Goal: Transaction & Acquisition: Purchase product/service

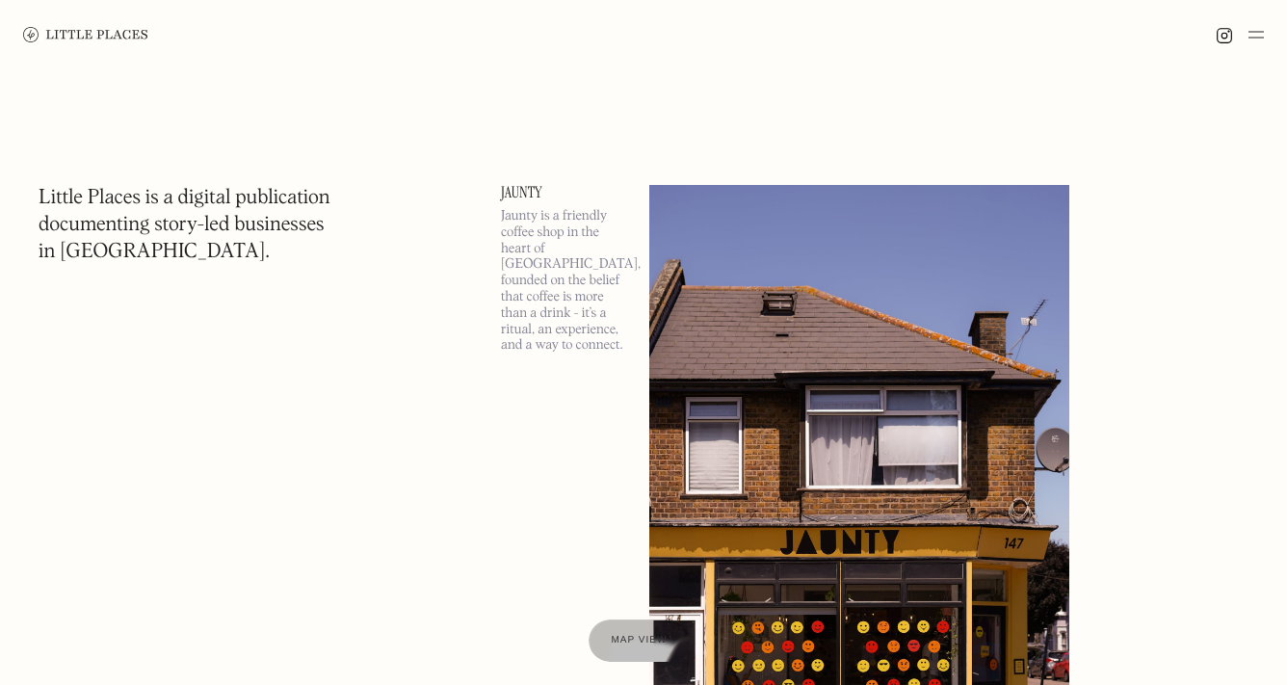
click at [526, 193] on link "Jaunty" at bounding box center [563, 192] width 125 height 15
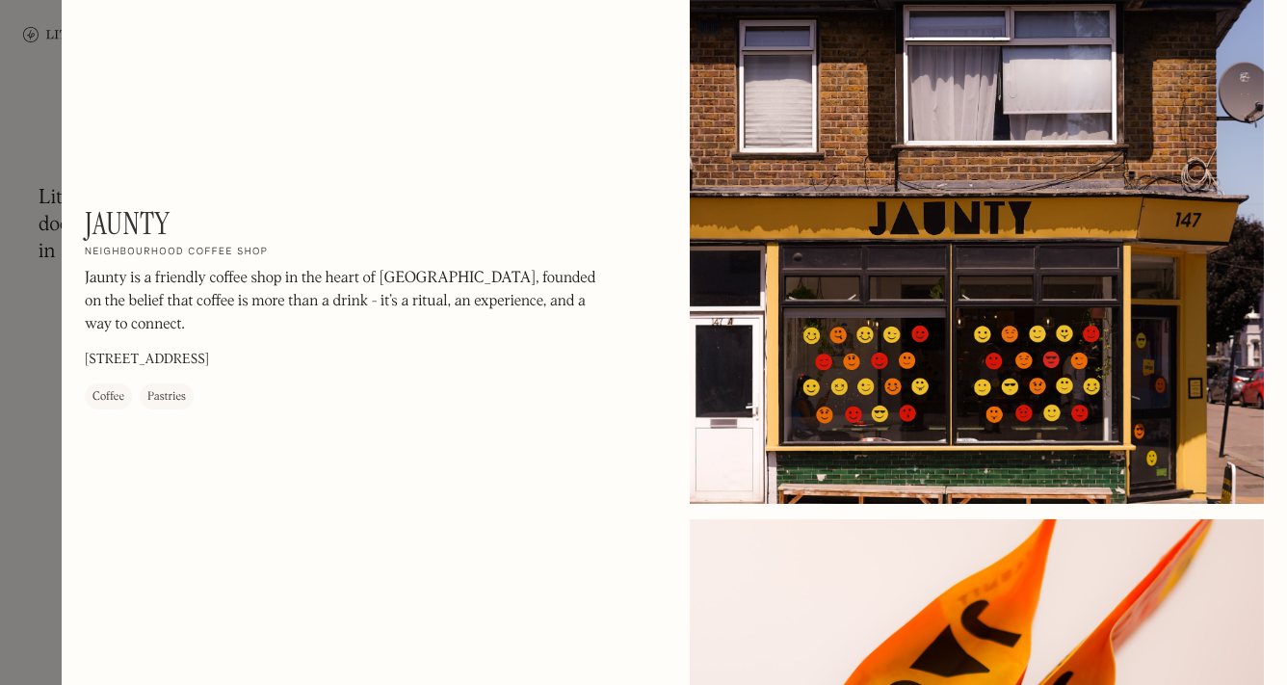
scroll to position [27, 0]
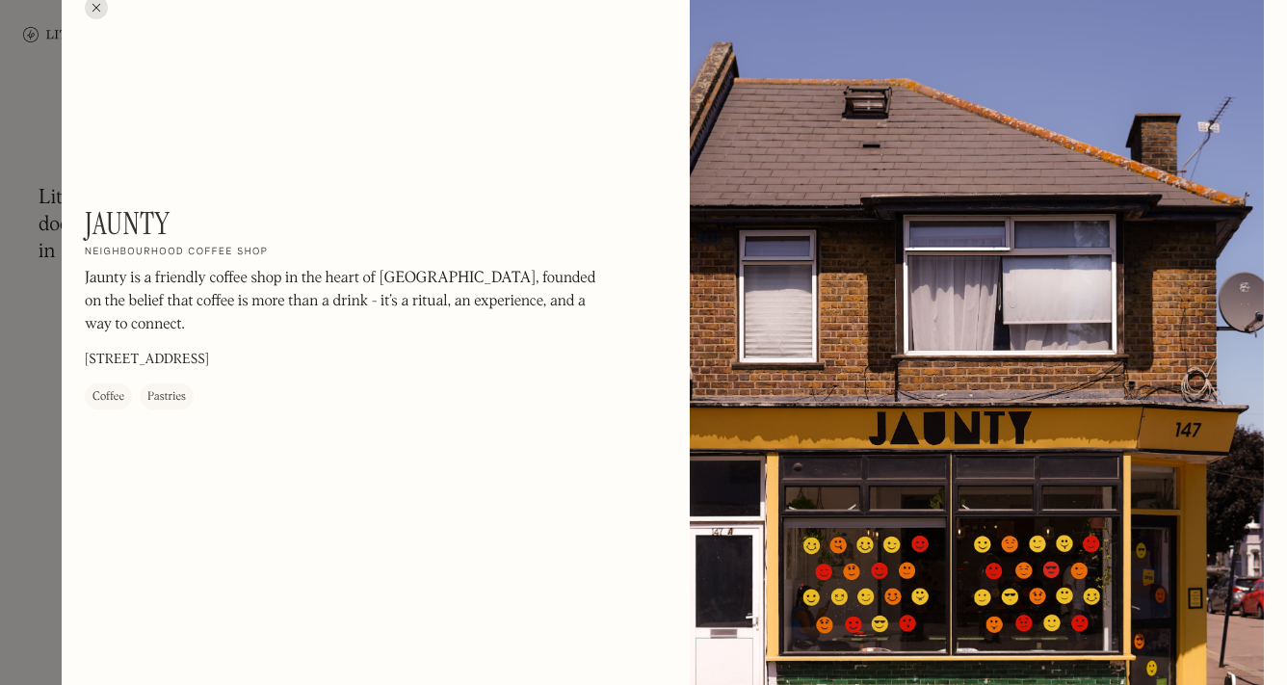
click at [153, 359] on p "147 Forest Rd, London E17 6HF" at bounding box center [147, 361] width 124 height 20
click at [42, 233] on div at bounding box center [643, 342] width 1287 height 685
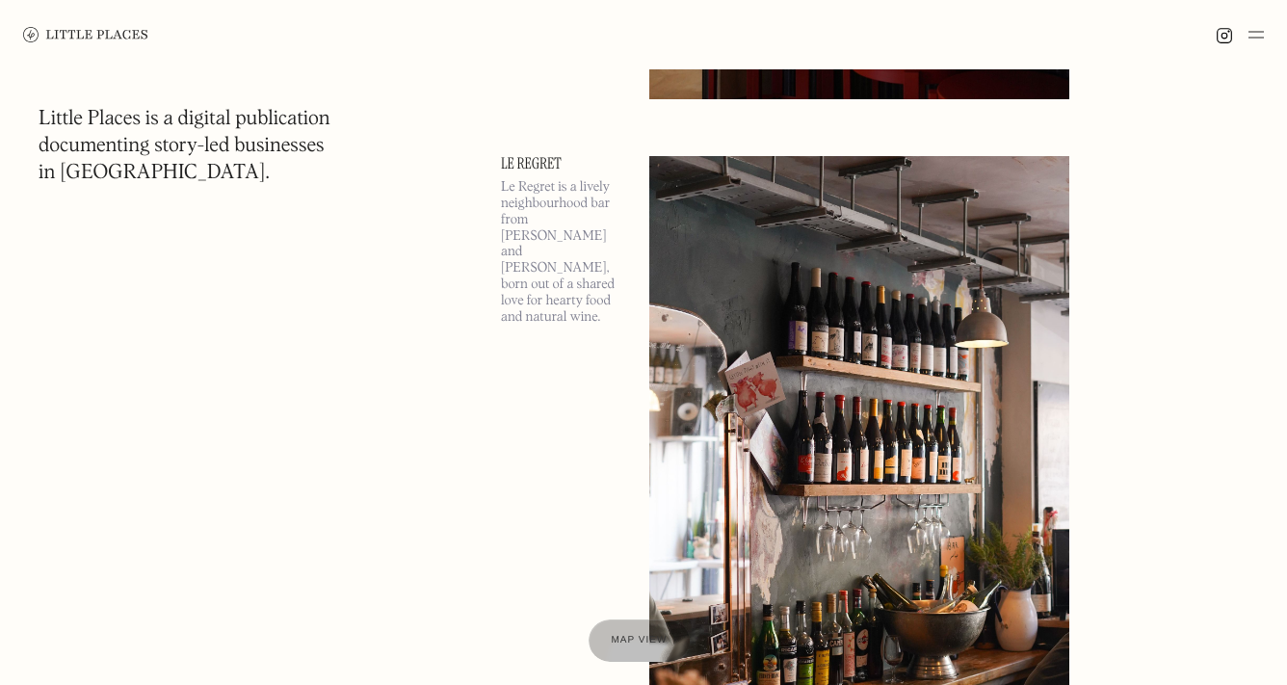
scroll to position [2720, 0]
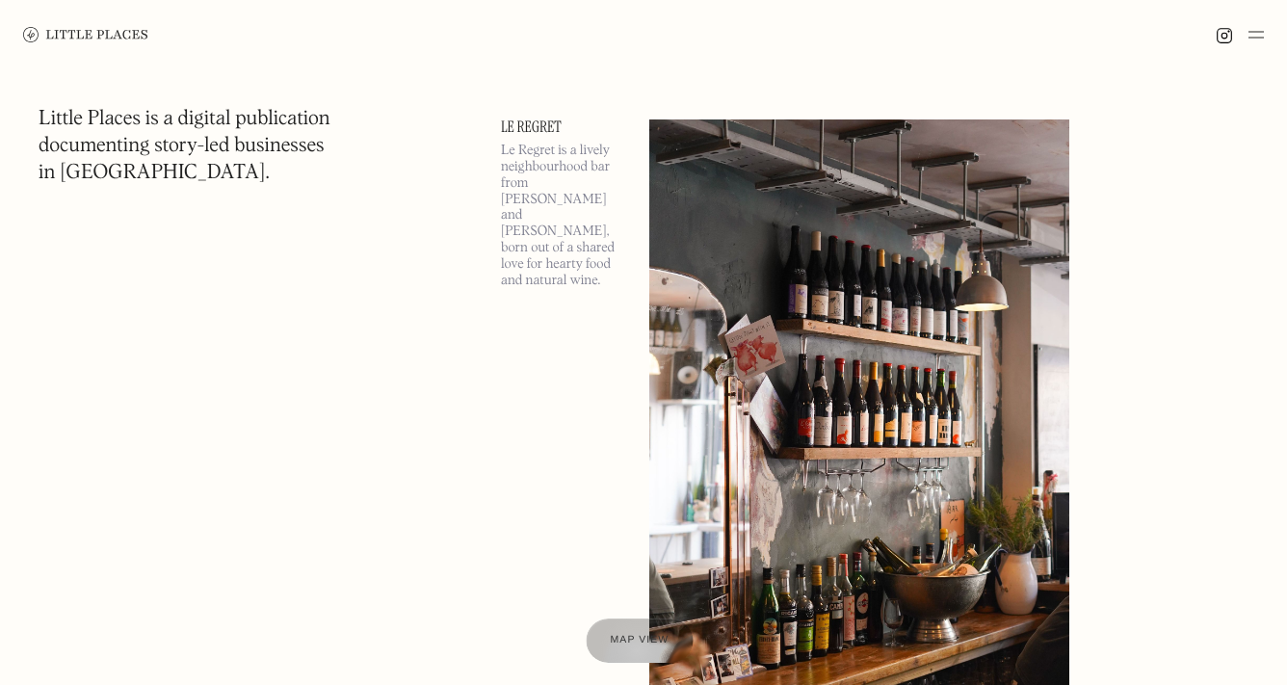
click at [635, 650] on div "Map view" at bounding box center [639, 641] width 59 height 20
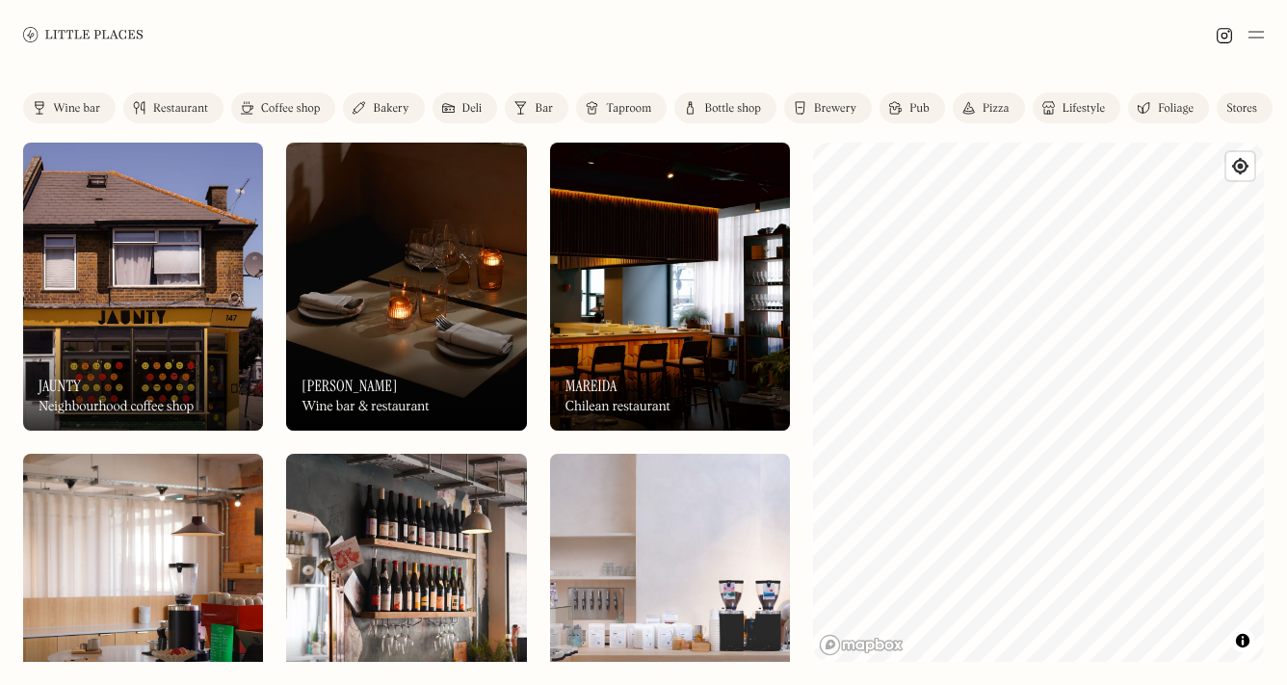
click at [801, 561] on div "Label Wine bar Restaurant Coffee shop Bakery Deli Bar Taproom Bottle shop Brewe…" at bounding box center [643, 377] width 1287 height 616
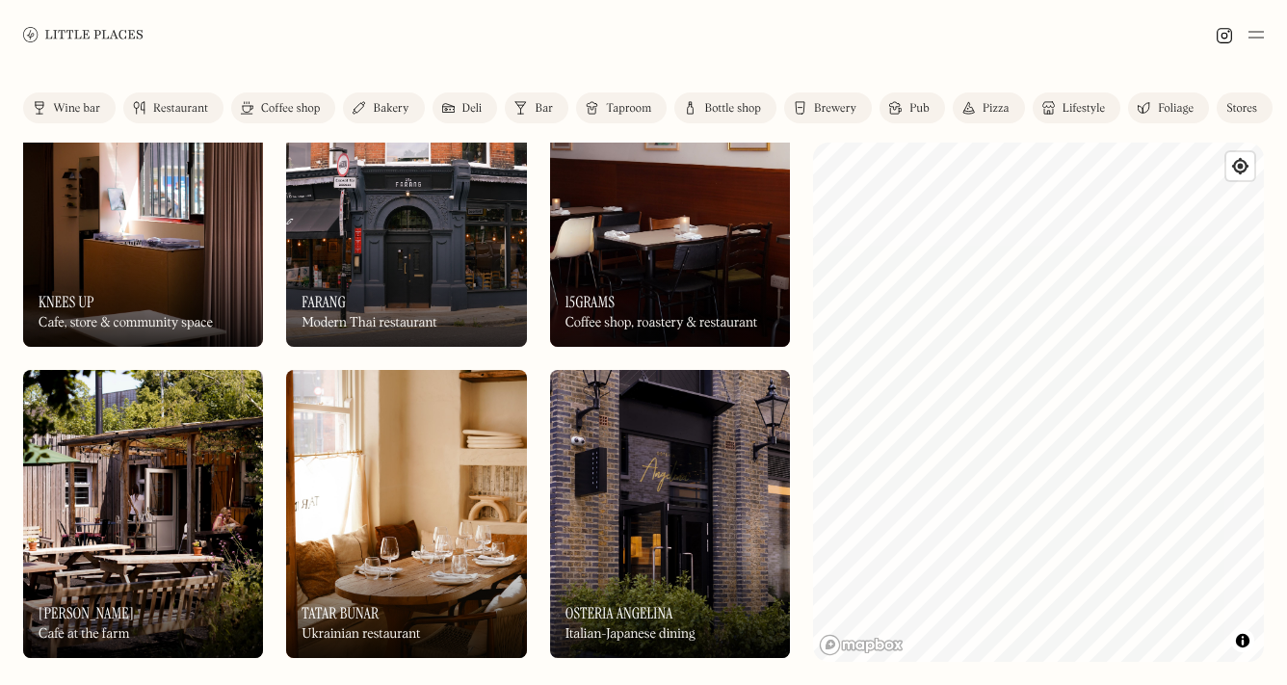
scroll to position [1102, 0]
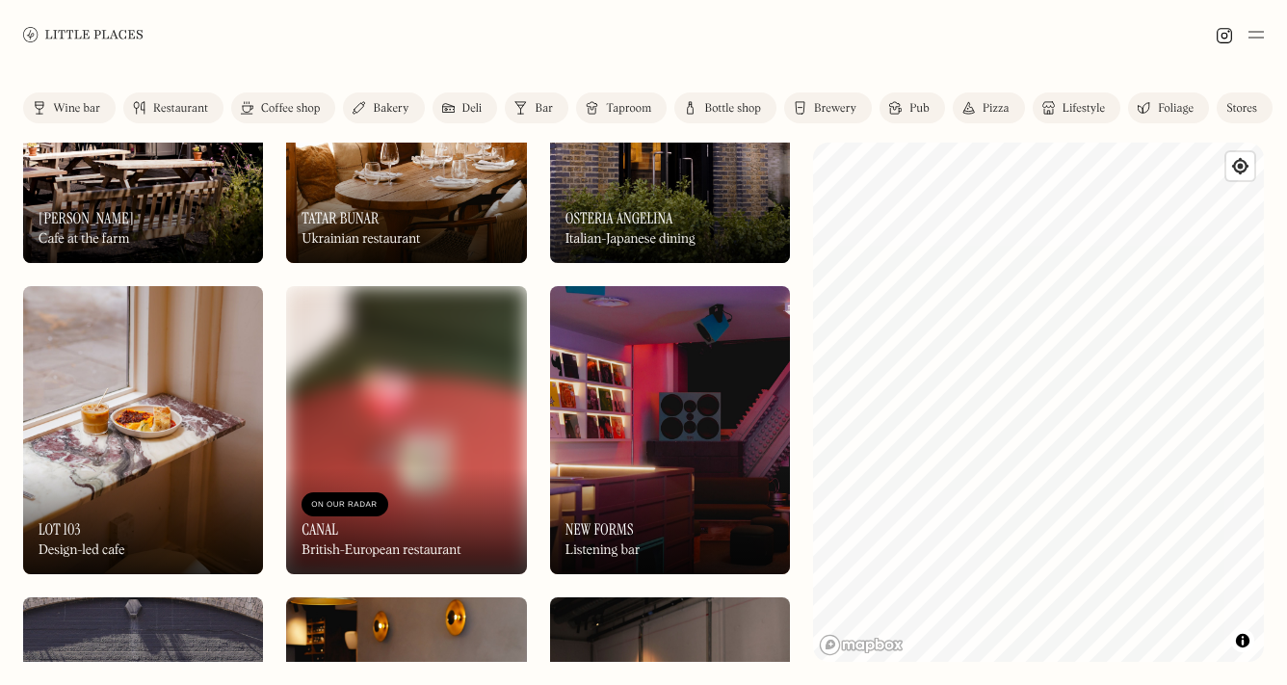
click at [23, 42] on link at bounding box center [83, 34] width 120 height 69
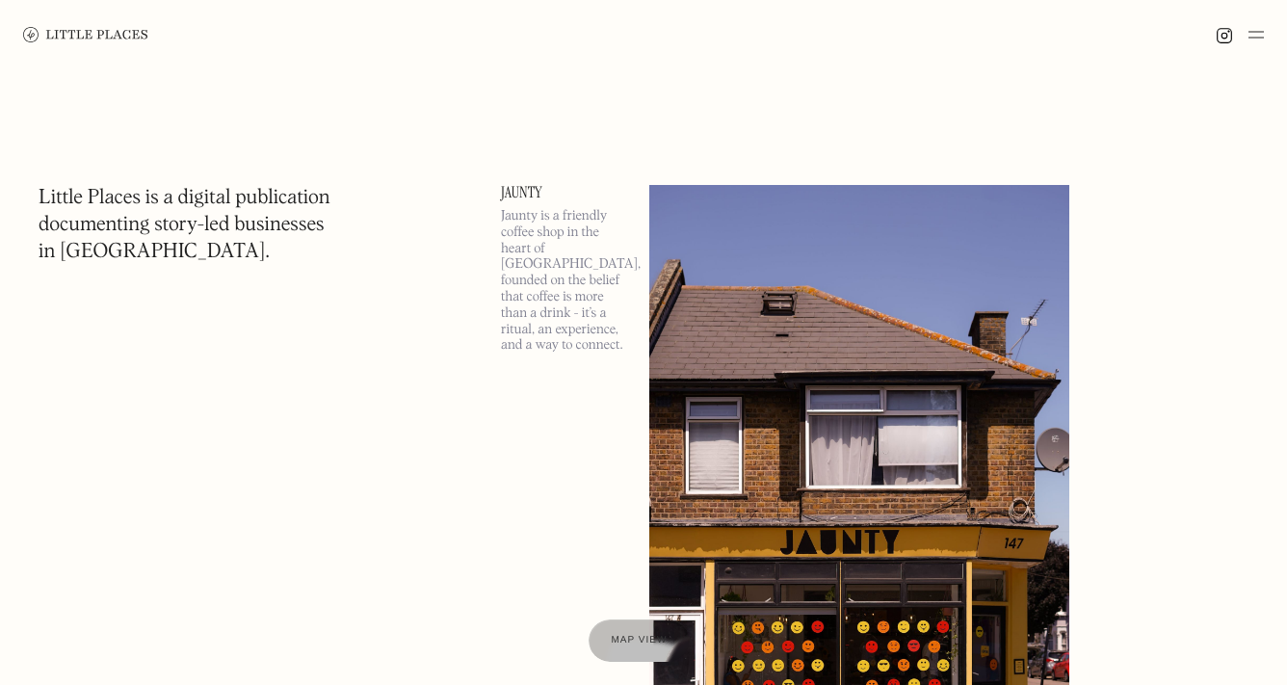
scroll to position [5, 0]
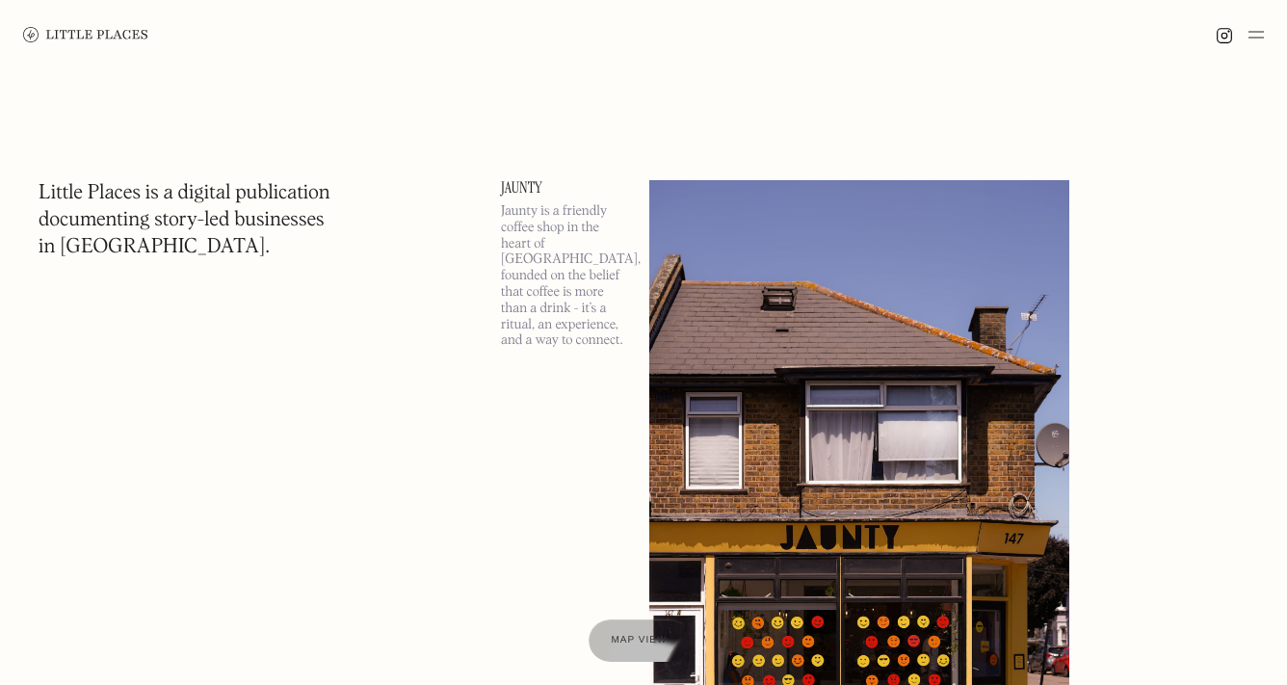
click at [1269, 32] on div at bounding box center [643, 34] width 1287 height 69
click at [1258, 32] on img at bounding box center [1256, 34] width 15 height 23
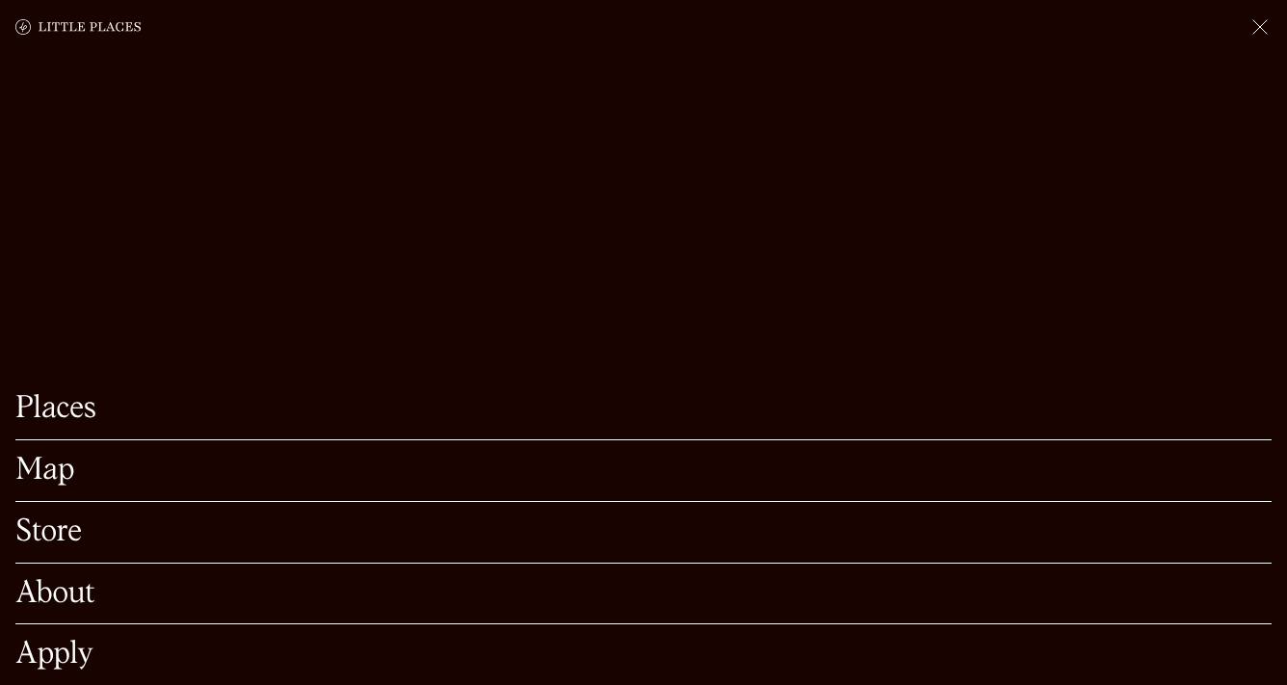
click at [509, 541] on link "Store" at bounding box center [643, 533] width 1257 height 30
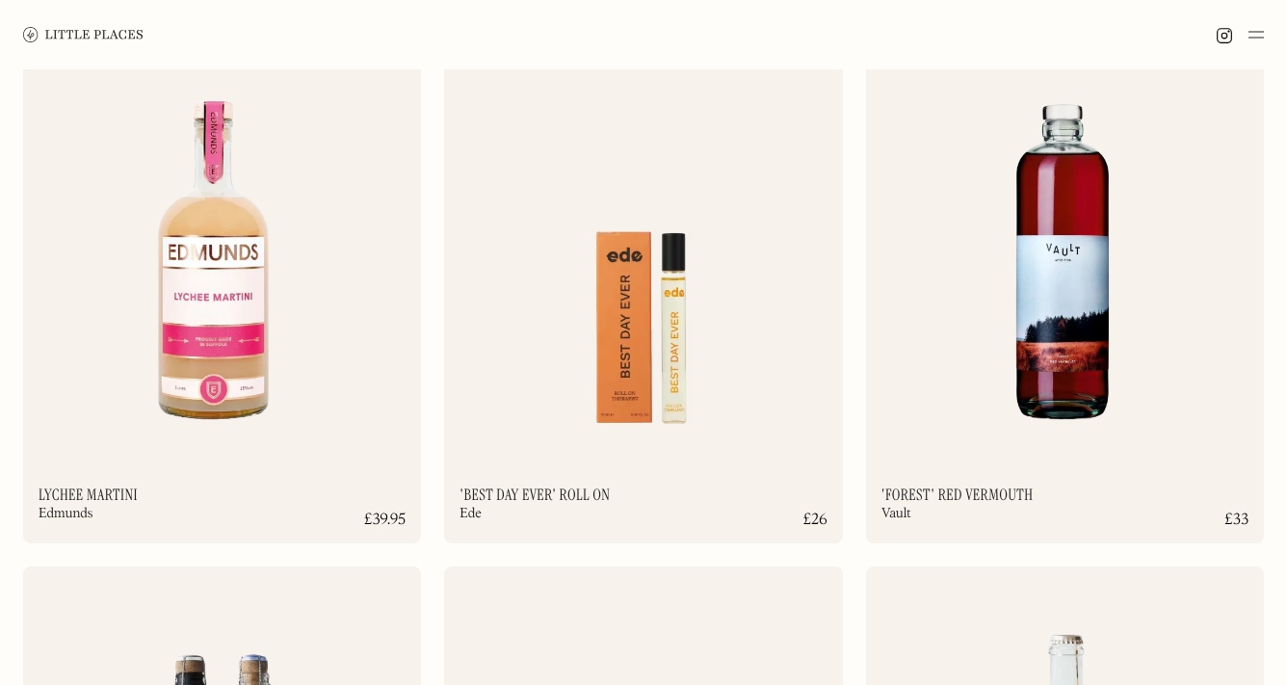
scroll to position [3443, 0]
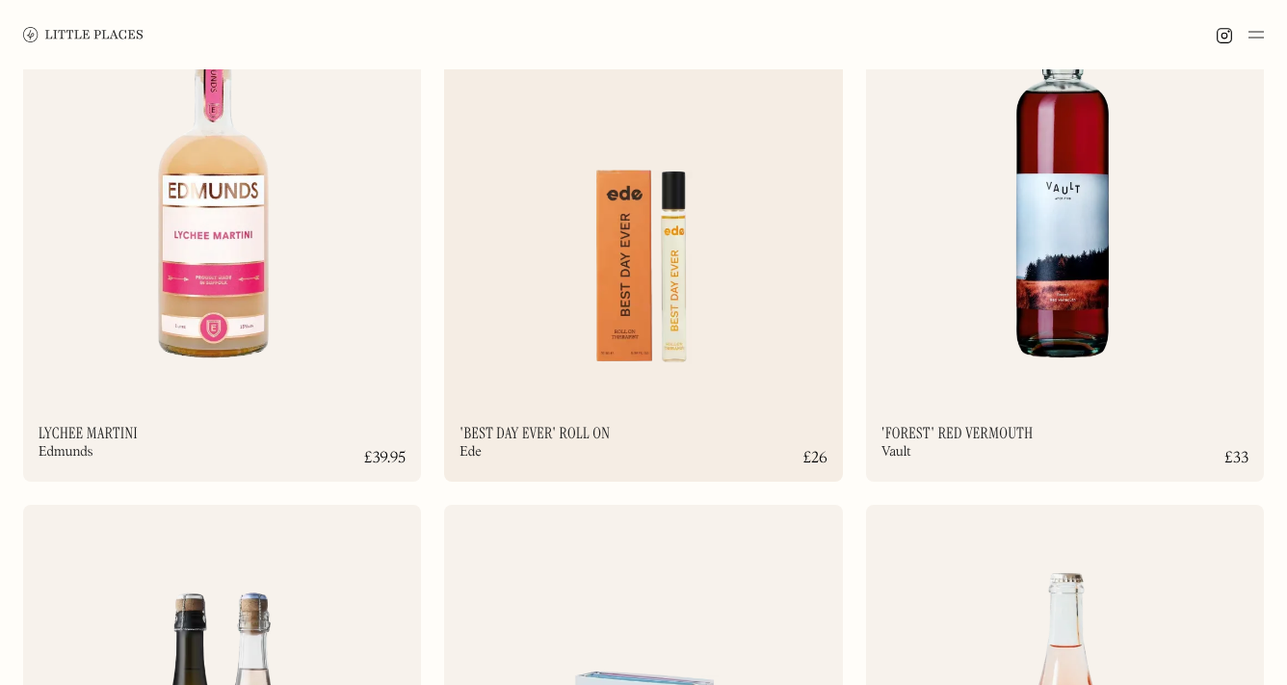
click at [586, 267] on img at bounding box center [643, 182] width 398 height 432
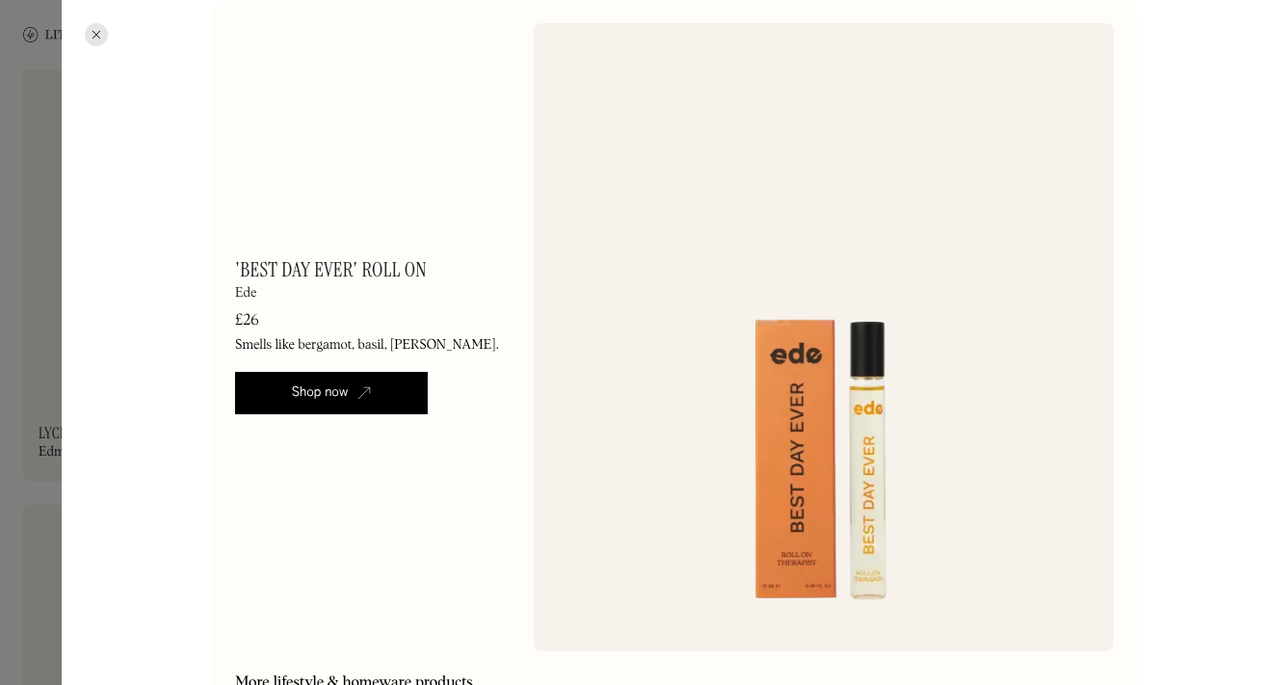
click at [52, 475] on div at bounding box center [643, 342] width 1287 height 685
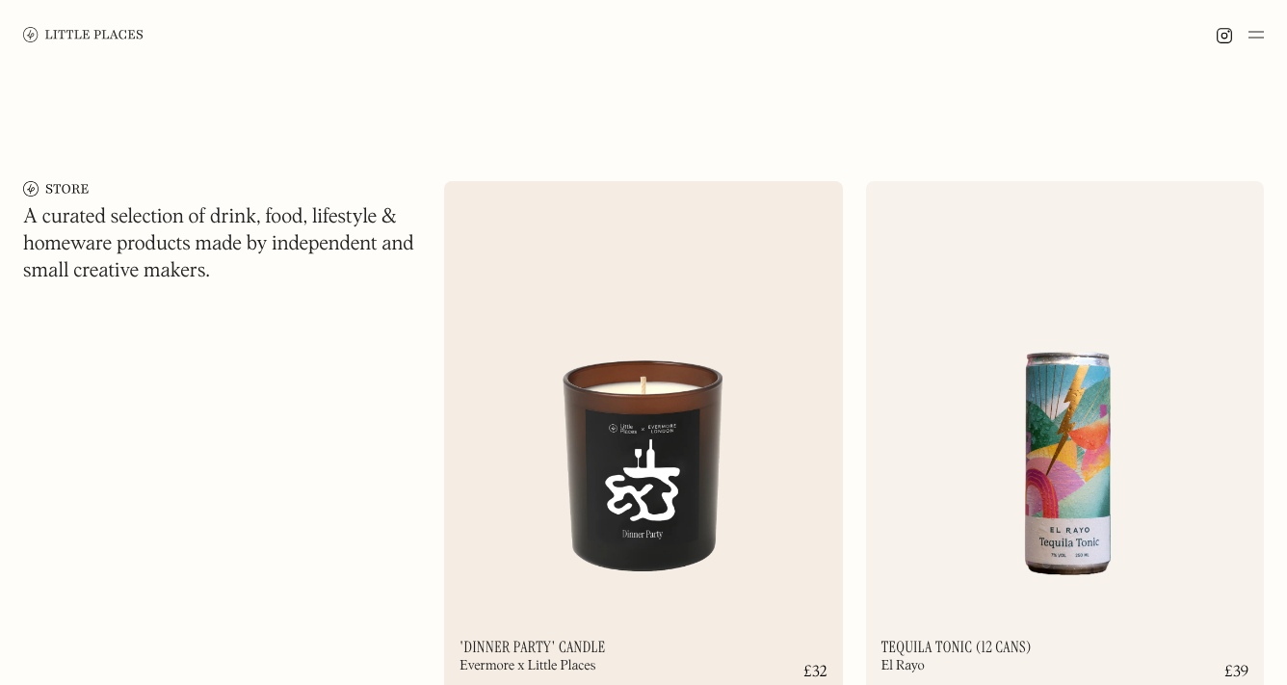
click at [619, 393] on img at bounding box center [643, 397] width 398 height 432
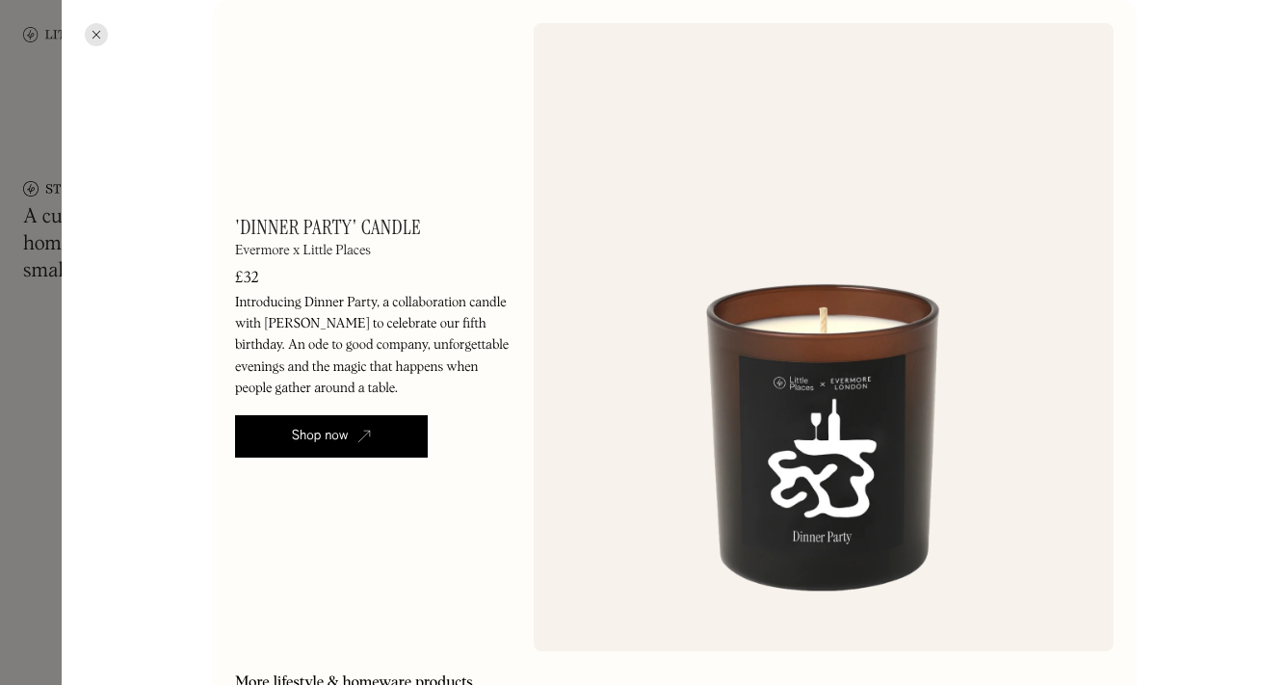
click at [54, 372] on div at bounding box center [643, 342] width 1287 height 685
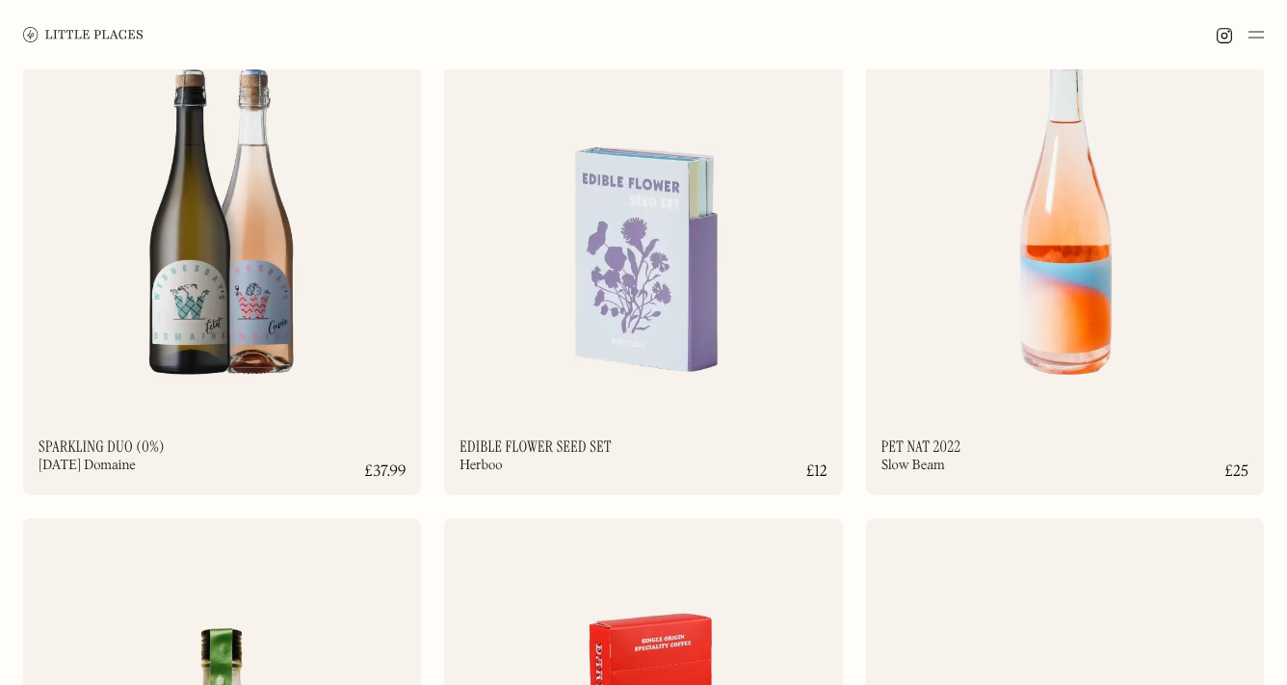
scroll to position [4330, 0]
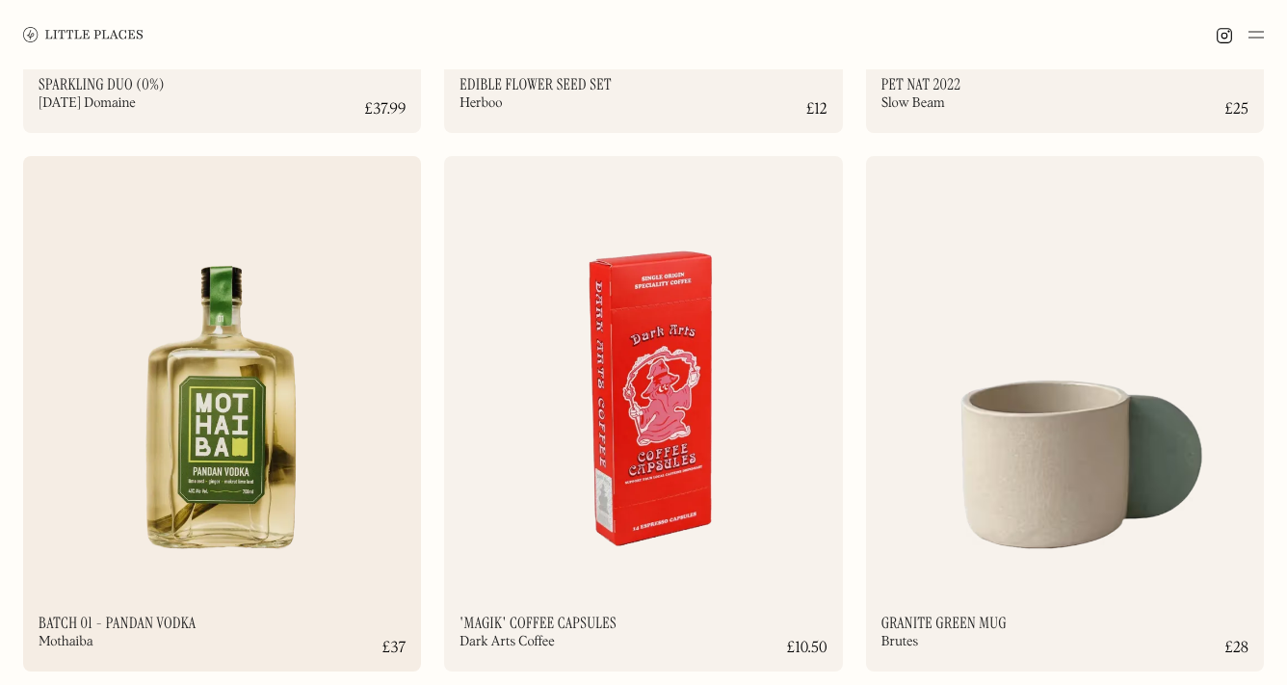
click at [221, 477] on img at bounding box center [222, 372] width 398 height 432
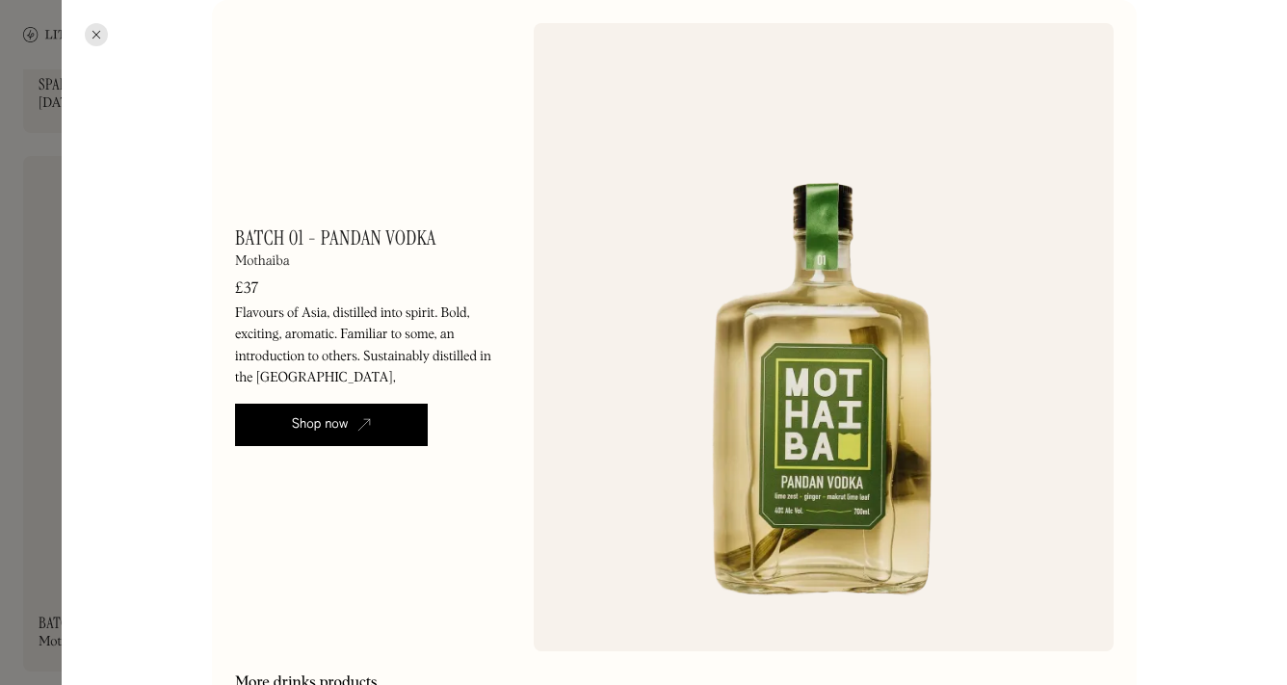
click at [38, 347] on div at bounding box center [643, 342] width 1287 height 685
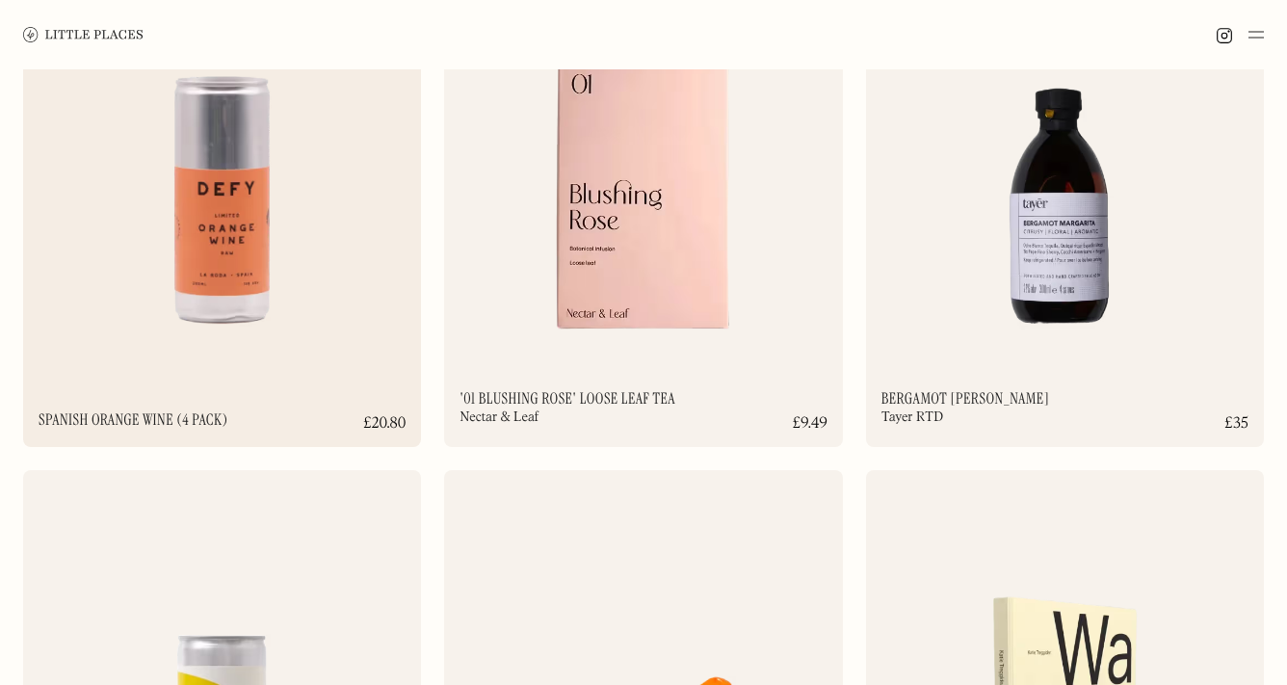
scroll to position [9580, 0]
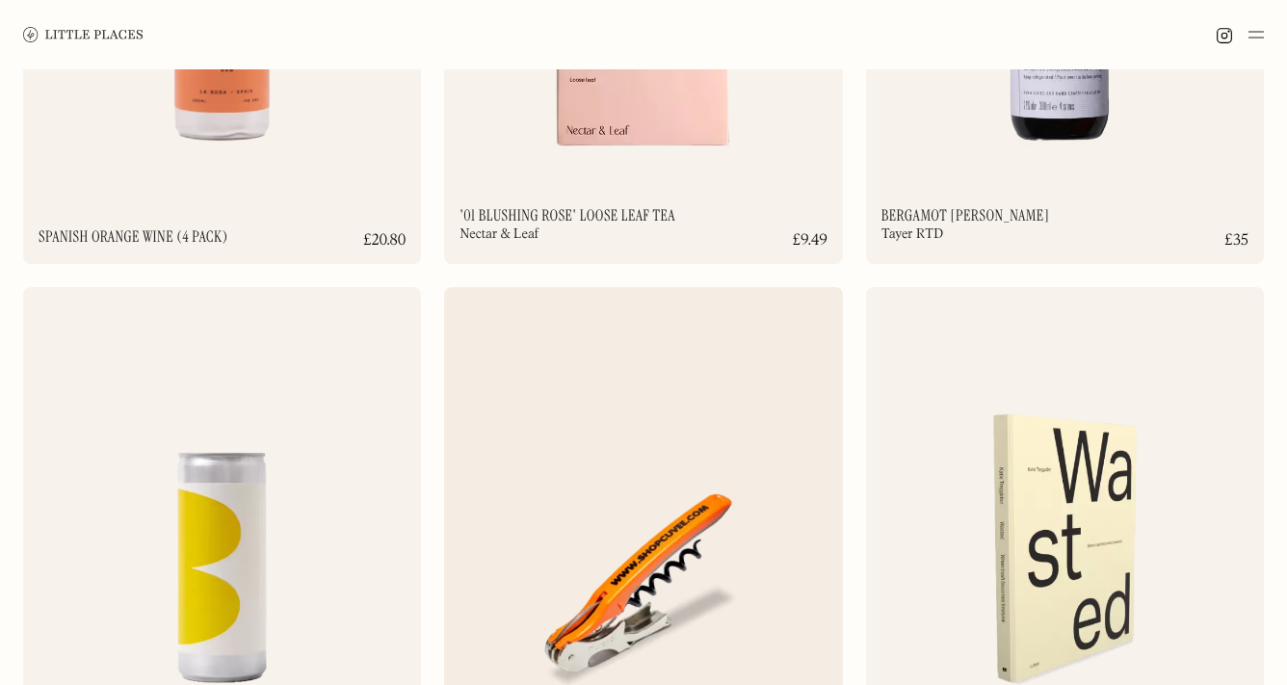
click at [664, 459] on img at bounding box center [643, 503] width 398 height 432
